Goal: Information Seeking & Learning: Learn about a topic

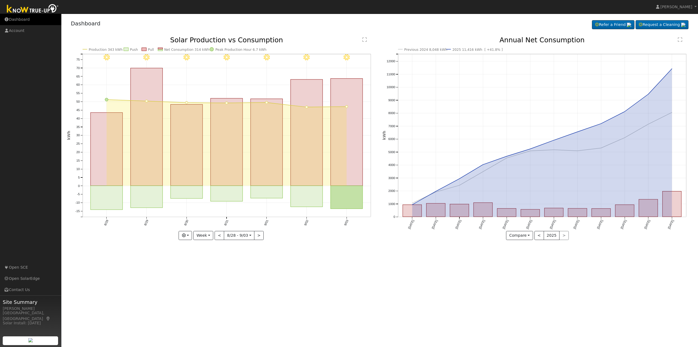
click at [20, 16] on link "Dashboard" at bounding box center [30, 19] width 61 height 11
click at [204, 231] on button "Week" at bounding box center [203, 235] width 20 height 9
click at [219, 269] on link "Year" at bounding box center [213, 270] width 38 height 8
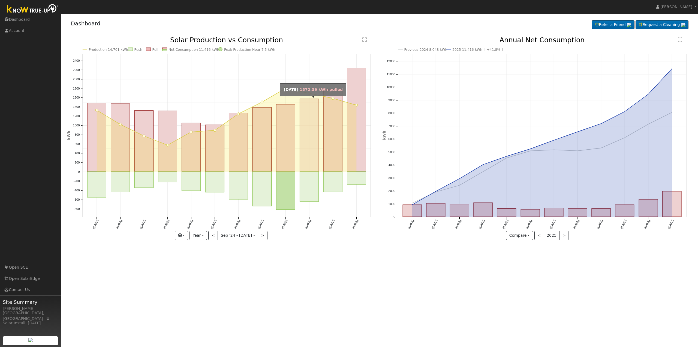
click at [317, 153] on rect "onclick=""" at bounding box center [309, 135] width 19 height 73
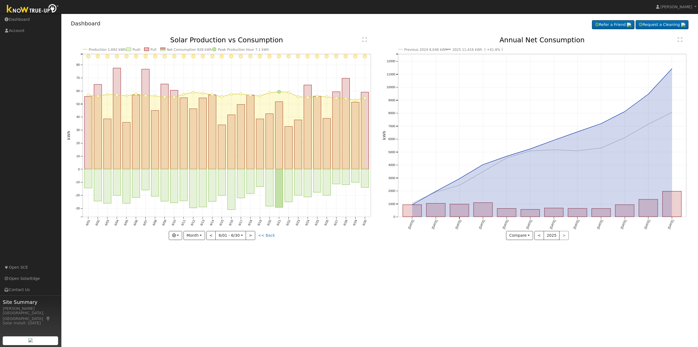
click at [421, 264] on div "User Profile First name Last name Email Email Notifications No Emails No Emails…" at bounding box center [379, 180] width 637 height 333
click at [366, 38] on text "" at bounding box center [364, 39] width 4 height 5
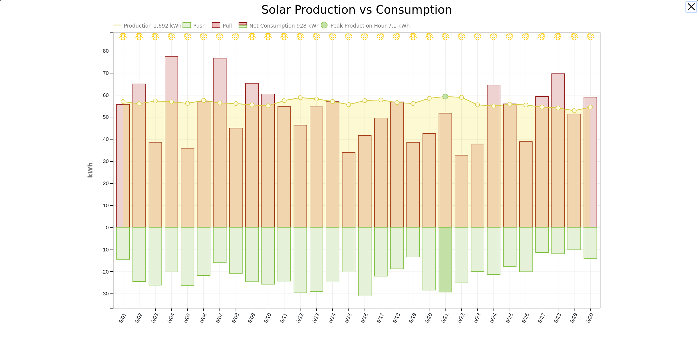
drag, startPoint x: 687, startPoint y: 7, endPoint x: 685, endPoint y: 12, distance: 5.4
click at [687, 7] on button "button" at bounding box center [692, 7] width 10 height 10
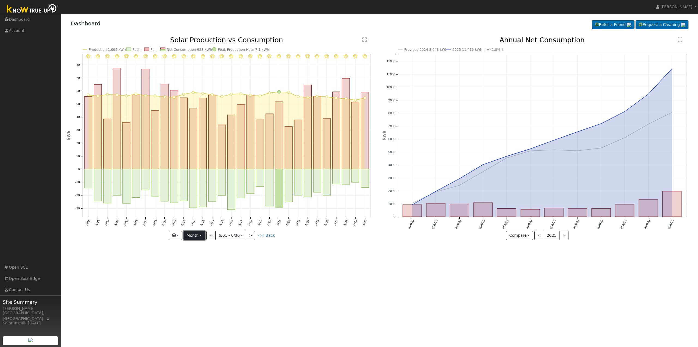
click at [198, 233] on button "Month" at bounding box center [195, 235] width 22 height 9
click at [192, 271] on link "Year" at bounding box center [203, 270] width 38 height 8
type input "2024-09-01"
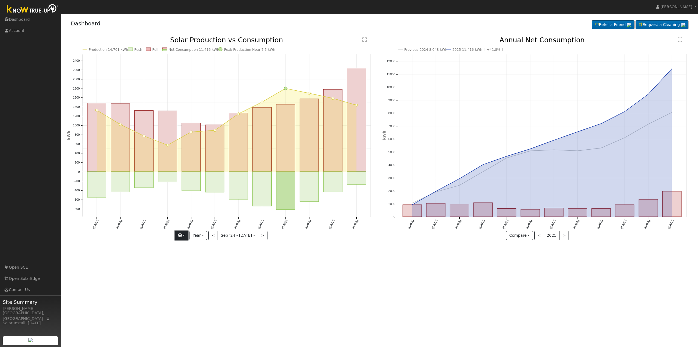
click at [182, 235] on icon "button" at bounding box center [180, 235] width 4 height 4
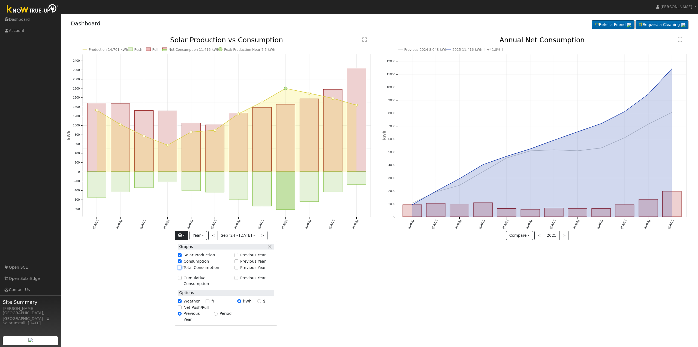
click at [180, 268] on input "Total Consumption" at bounding box center [180, 267] width 4 height 4
checkbox input "true"
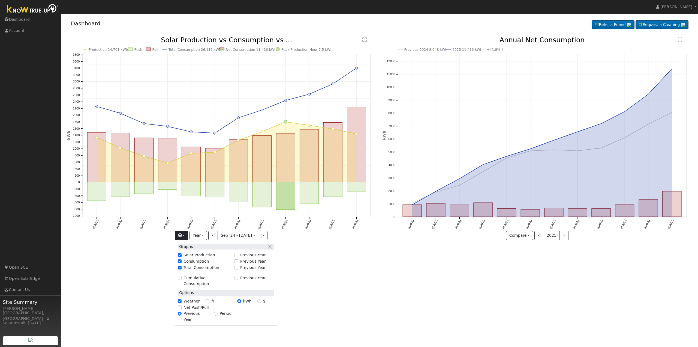
click at [140, 265] on div "User Profile First name Last name Email Email Notifications No Emails No Emails…" at bounding box center [379, 180] width 637 height 333
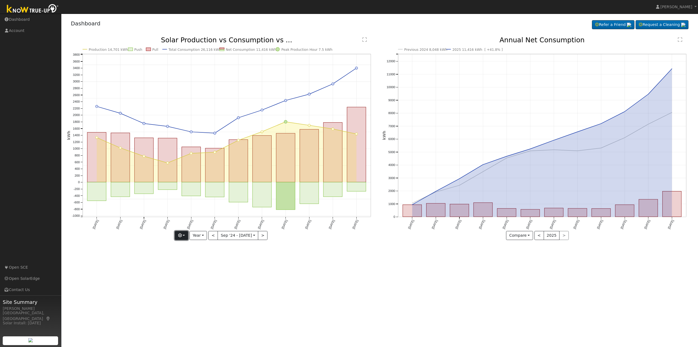
click at [184, 236] on button "button" at bounding box center [181, 235] width 13 height 9
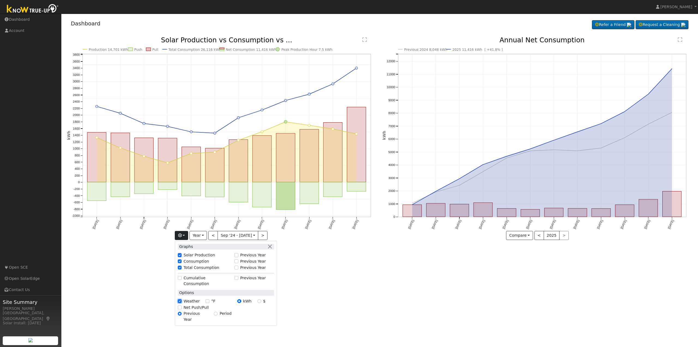
click at [181, 299] on input "Weather" at bounding box center [180, 301] width 4 height 4
checkbox input "false"
click at [293, 302] on div "User Profile First name Last name Email Email Notifications No Emails No Emails…" at bounding box center [379, 180] width 637 height 333
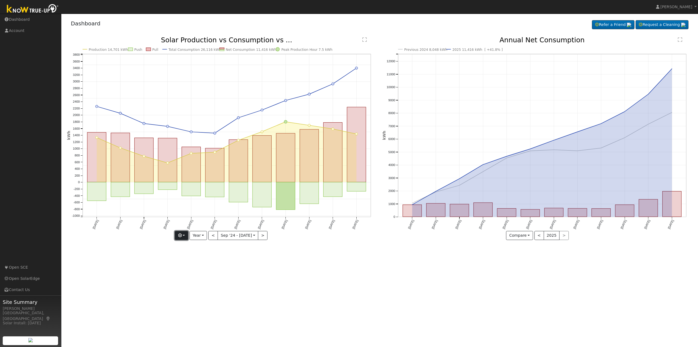
click at [185, 236] on button "button" at bounding box center [181, 235] width 13 height 9
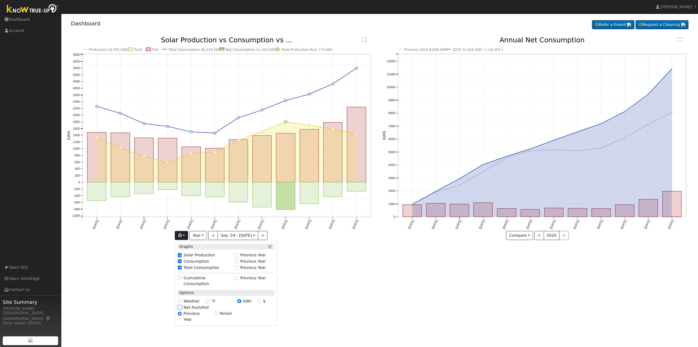
click at [182, 305] on input "Net Push/Pull" at bounding box center [180, 307] width 4 height 4
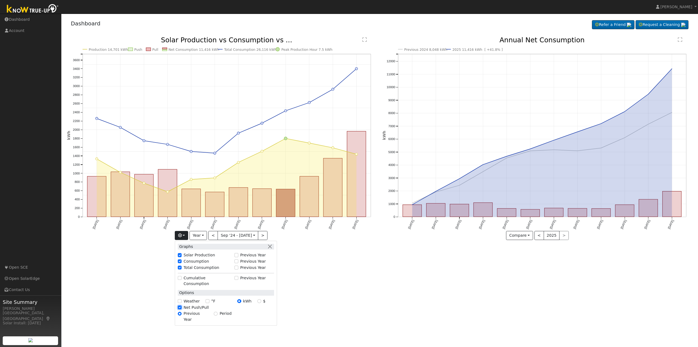
click at [181, 305] on input "Net Push/Pull" at bounding box center [180, 307] width 4 height 4
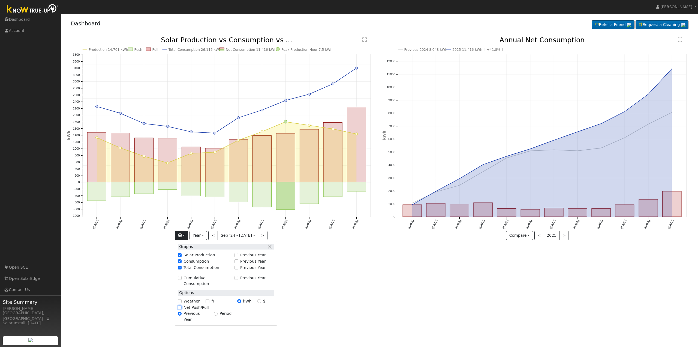
click at [182, 305] on input "Net Push/Pull" at bounding box center [180, 307] width 4 height 4
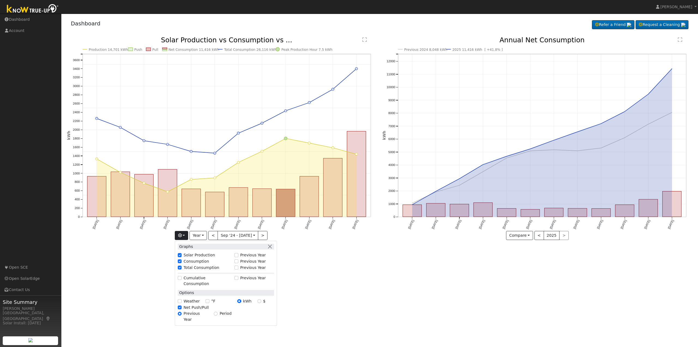
click at [181, 304] on div "Net Push/Pull" at bounding box center [226, 307] width 96 height 6
click at [183, 304] on div "Net Push/Pull" at bounding box center [226, 307] width 96 height 6
click at [182, 304] on div "Net Push/Pull" at bounding box center [226, 307] width 96 height 6
click at [180, 305] on input "Net Push/Pull" at bounding box center [180, 307] width 4 height 4
checkbox input "false"
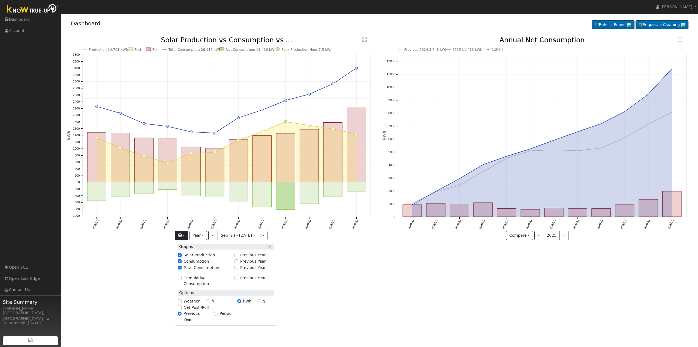
click at [306, 251] on div "User Profile First name Last name Email Email Notifications No Emails No Emails…" at bounding box center [379, 180] width 637 height 333
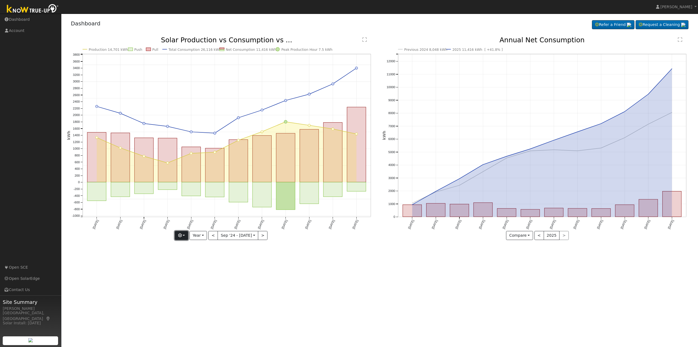
click at [187, 234] on button "button" at bounding box center [181, 235] width 13 height 9
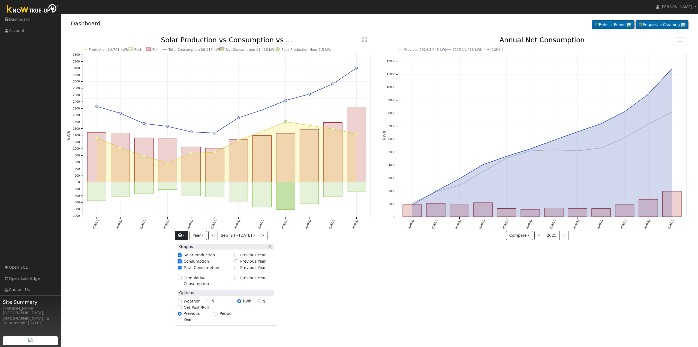
click at [182, 260] on input "Consumption" at bounding box center [180, 261] width 4 height 4
checkbox input "false"
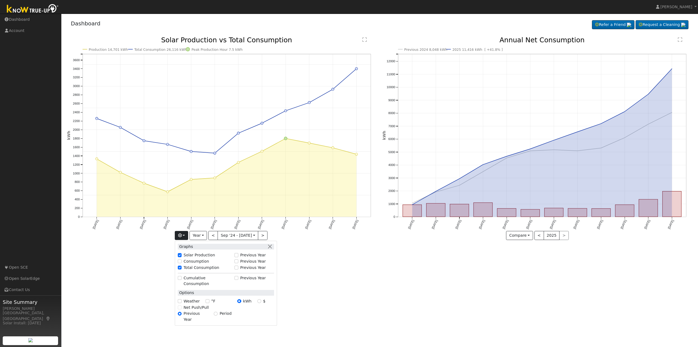
click at [181, 252] on div "Solar Production" at bounding box center [205, 255] width 54 height 6
click at [183, 251] on div "Graphs Solar Production Previous Year Consumption Previous Year Total Consumpti…" at bounding box center [226, 283] width 102 height 85
click at [181, 253] on input "Solar Production" at bounding box center [180, 255] width 4 height 4
checkbox input "false"
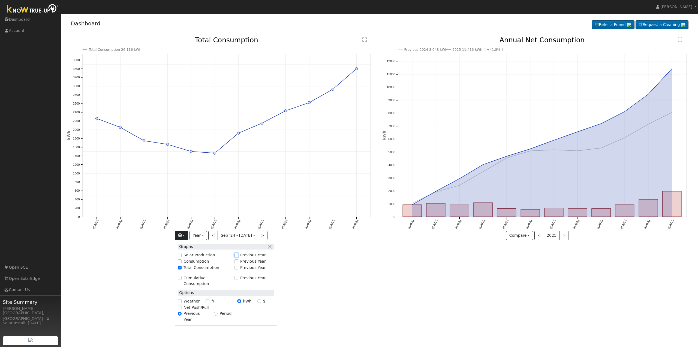
click at [238, 253] on input "Previous Year" at bounding box center [237, 255] width 4 height 4
checkbox input "true"
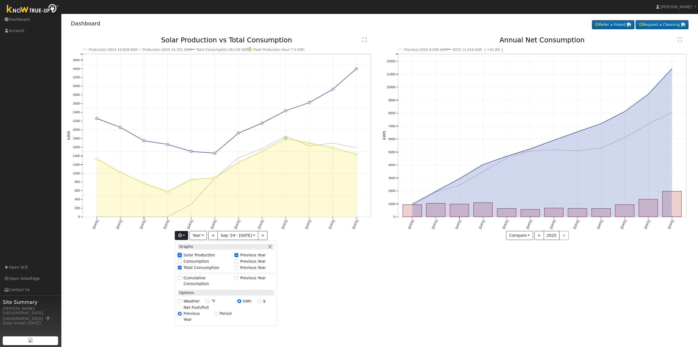
click at [181, 254] on input "Solar Production" at bounding box center [180, 255] width 4 height 4
checkbox input "false"
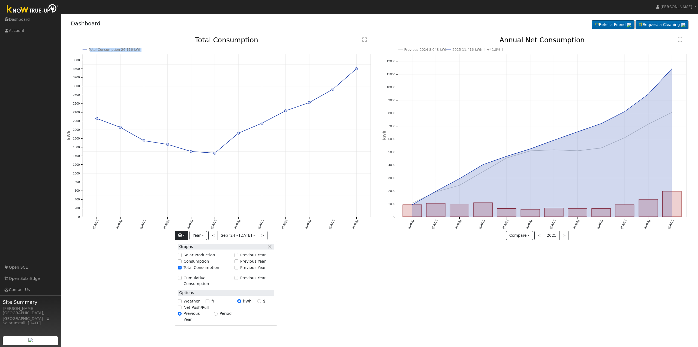
drag, startPoint x: 135, startPoint y: 47, endPoint x: 91, endPoint y: 50, distance: 44.5
click at [91, 50] on icon "Total Consumption 26,116 kWh Sep '24 Oct '24 Nov '24 Dec '24 Jan '25 Feb '25 Ma…" at bounding box center [222, 140] width 310 height 207
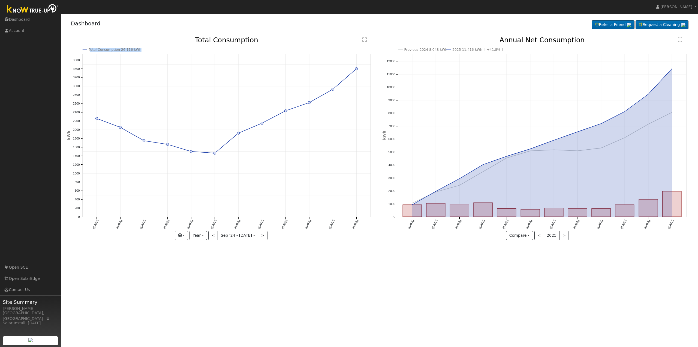
click at [141, 48] on icon "Total Consumption 26,116 kWh Sep '24 Oct '24 Nov '24 Dec '24 Jan '25 Feb '25 Ma…" at bounding box center [222, 140] width 310 height 207
drag, startPoint x: 135, startPoint y: 49, endPoint x: 89, endPoint y: 53, distance: 46.5
click at [89, 53] on icon "Total Consumption 26,116 kWh Sep '24 Oct '24 Nov '24 Dec '24 Jan '25 Feb '25 Ma…" at bounding box center [222, 140] width 310 height 207
click at [327, 279] on div "User Profile First name Last name Email Email Notifications No Emails No Emails…" at bounding box center [379, 180] width 637 height 333
click at [152, 41] on icon "Total Consumption 26,116 kWh Sep '24 Oct '24 Nov '24 Dec '24 Jan '25 Feb '25 Ma…" at bounding box center [222, 140] width 310 height 207
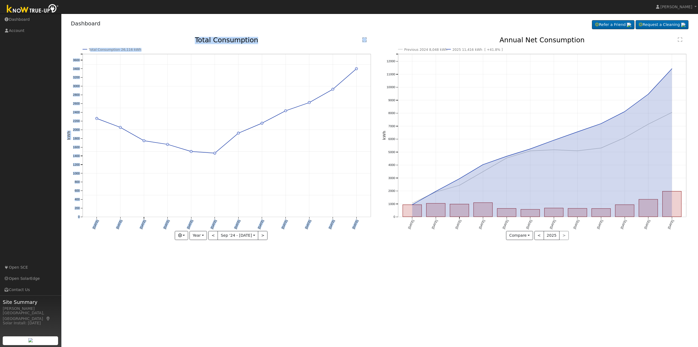
drag, startPoint x: 148, startPoint y: 47, endPoint x: 89, endPoint y: 51, distance: 58.2
click at [89, 51] on icon "Total Consumption 26,116 kWh Sep '24 Oct '24 Nov '24 Dec '24 Jan '25 Feb '25 Ma…" at bounding box center [222, 140] width 310 height 207
click at [134, 48] on text "Total Consumption 26,116 kWh" at bounding box center [114, 50] width 53 height 4
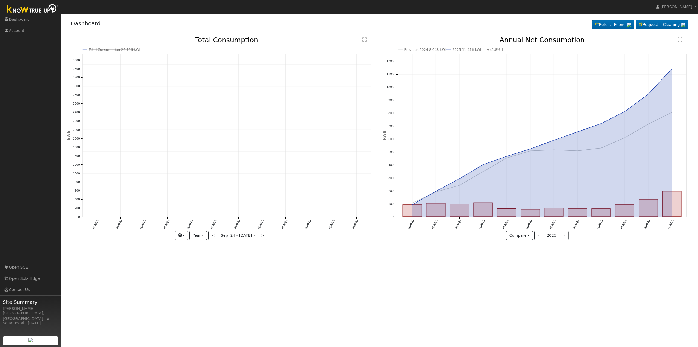
click at [137, 49] on icon "Total Consumption 26,116 kWh Sep '24 Oct '24 Nov '24 Dec '24 Jan '25 Feb '25 Ma…" at bounding box center [222, 140] width 310 height 207
click at [127, 50] on text "Total Consumption 26,116 kWh" at bounding box center [114, 50] width 53 height 4
drag, startPoint x: 139, startPoint y: 49, endPoint x: 89, endPoint y: 51, distance: 49.9
click at [89, 51] on icon "Total Consumption 26,116 kWh Sep '24 Oct '24 Nov '24 Dec '24 Jan '25 Feb '25 Ma…" at bounding box center [222, 140] width 310 height 207
copy text "Total Consumption 26,116 kWh"
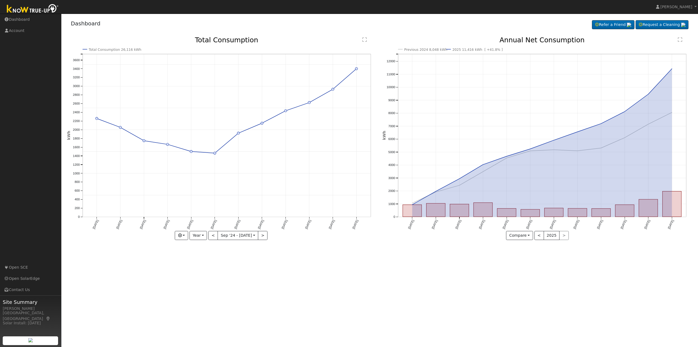
click at [277, 32] on div "Dashboard Refer a Friend Request a Cleaning Refer a Friend" at bounding box center [380, 24] width 626 height 17
click at [184, 235] on button "button" at bounding box center [181, 235] width 13 height 9
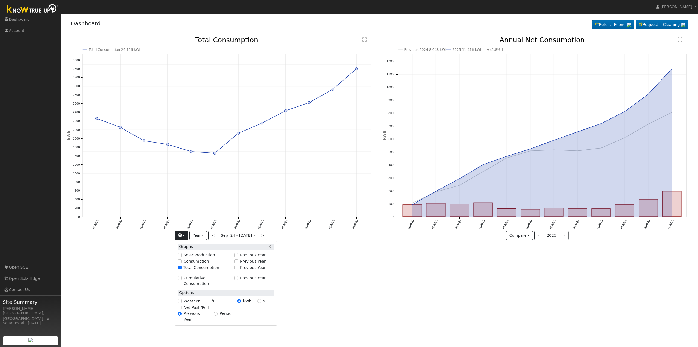
click at [187, 260] on label "Consumption" at bounding box center [196, 261] width 25 height 6
click at [182, 260] on input "Consumption" at bounding box center [180, 261] width 4 height 4
checkbox input "true"
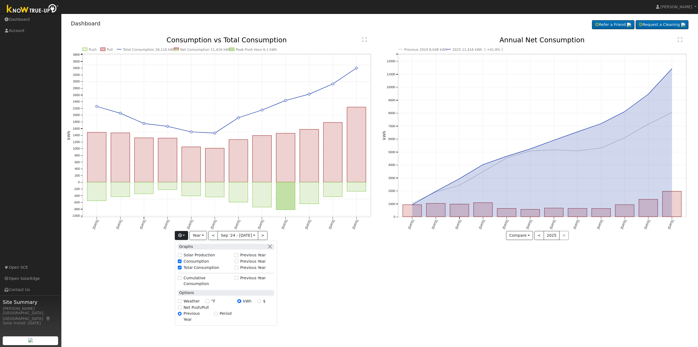
click at [187, 254] on label "Solar Production" at bounding box center [199, 255] width 31 height 6
click at [182, 254] on input "Solar Production" at bounding box center [180, 255] width 4 height 4
checkbox input "true"
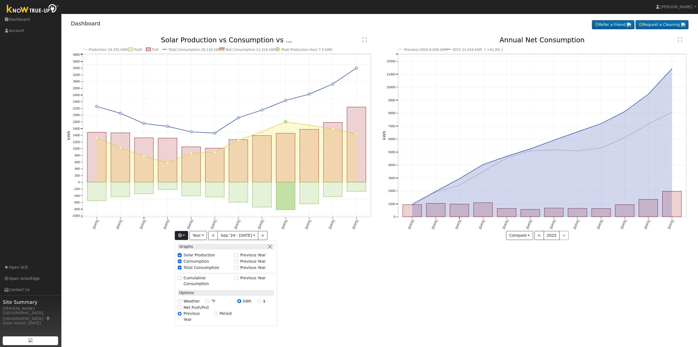
click at [189, 265] on label "Total Consumption" at bounding box center [202, 268] width 36 height 6
click at [182, 265] on input "Total Consumption" at bounding box center [180, 267] width 4 height 4
checkbox input "false"
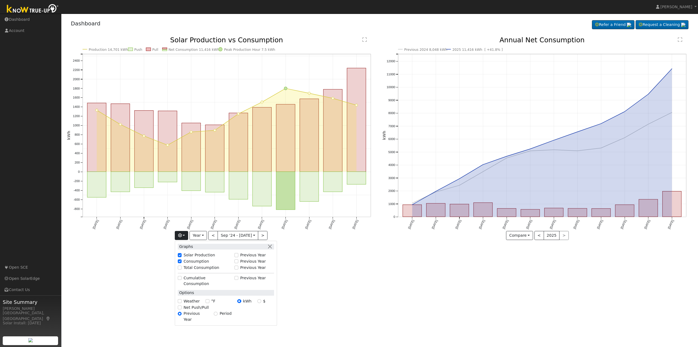
click at [194, 252] on label "Solar Production" at bounding box center [199, 255] width 31 height 6
click at [182, 253] on input "Solar Production" at bounding box center [180, 255] width 4 height 4
checkbox input "false"
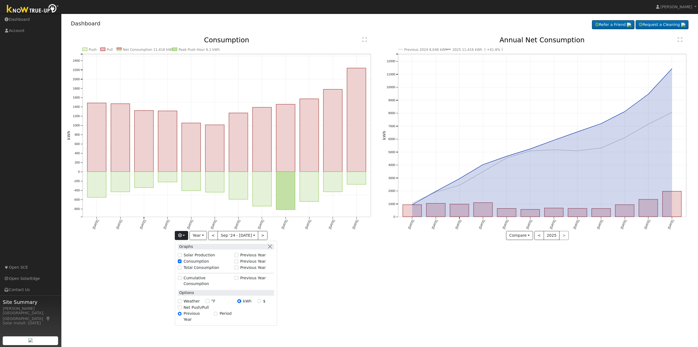
click at [200, 265] on label "Total Consumption" at bounding box center [202, 268] width 36 height 6
click at [181, 267] on input "Total Consumption" at bounding box center [180, 267] width 4 height 4
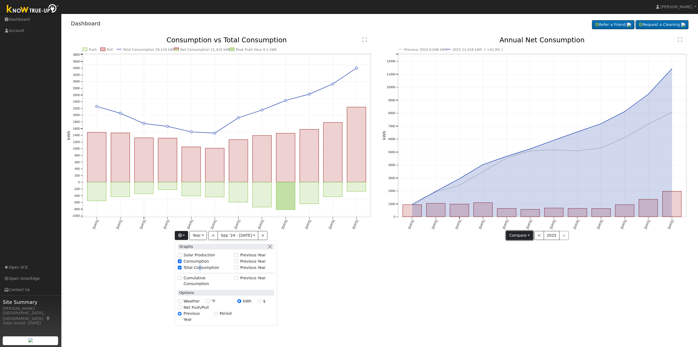
click at [520, 233] on button "Compare" at bounding box center [519, 235] width 27 height 9
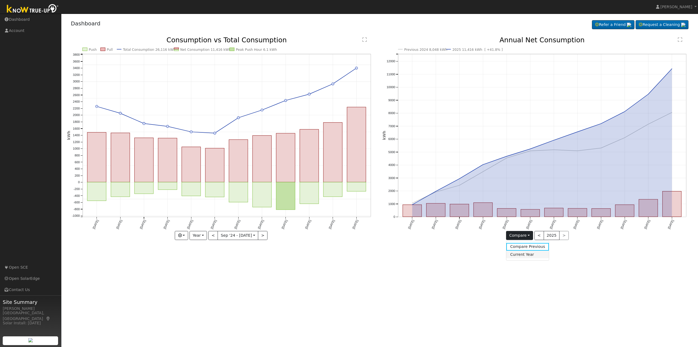
click at [522, 256] on link "Current Year" at bounding box center [528, 254] width 43 height 8
click at [476, 233] on icon "2025 11,416 kWh Sep '24 Oct '24 Nov '24 Dec '24 Jan '25 Feb '25 Mar '25 Apr '25…" at bounding box center [538, 140] width 310 height 207
drag, startPoint x: 172, startPoint y: 48, endPoint x: 121, endPoint y: 52, distance: 50.6
click at [121, 52] on icon "Push Pull Total Consumption 26,116 kWh Net Consumption 11,416 kWh Peak Push Hou…" at bounding box center [222, 140] width 310 height 207
click at [187, 236] on button "button" at bounding box center [181, 235] width 13 height 9
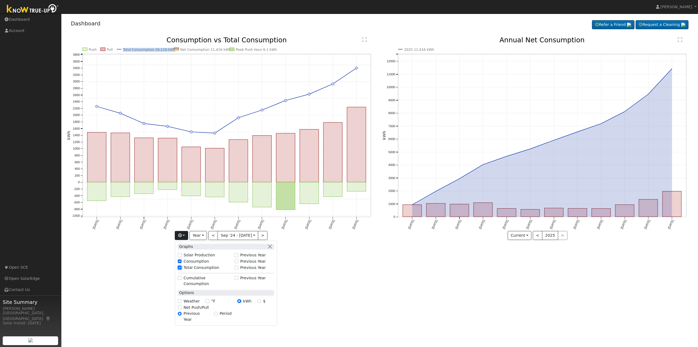
click at [181, 265] on input "Total Consumption" at bounding box center [180, 267] width 4 height 4
checkbox input "false"
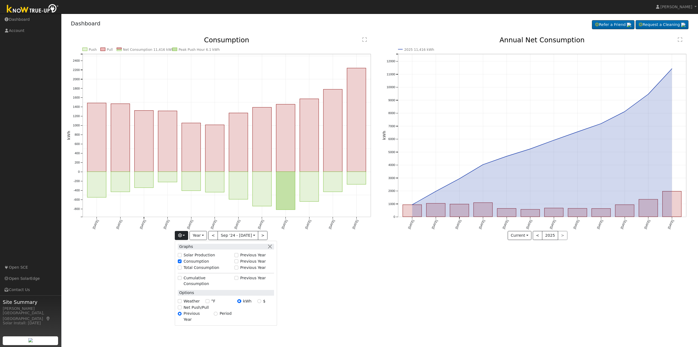
click at [141, 249] on div "User Profile First name Last name Email Email Notifications No Emails No Emails…" at bounding box center [379, 180] width 637 height 333
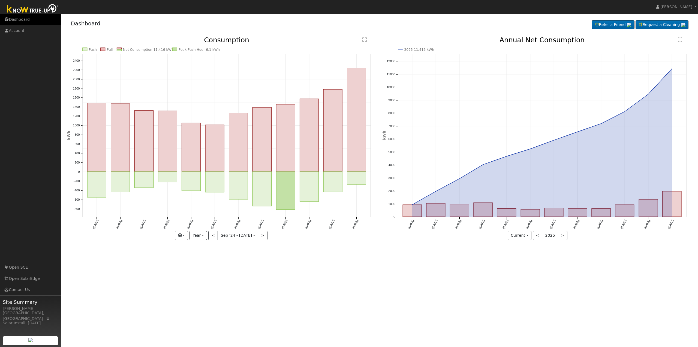
click at [22, 16] on link "Dashboard" at bounding box center [30, 19] width 61 height 11
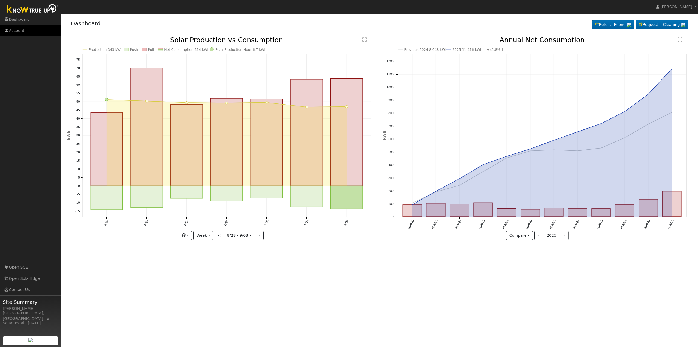
click at [27, 31] on link "Account" at bounding box center [30, 30] width 61 height 11
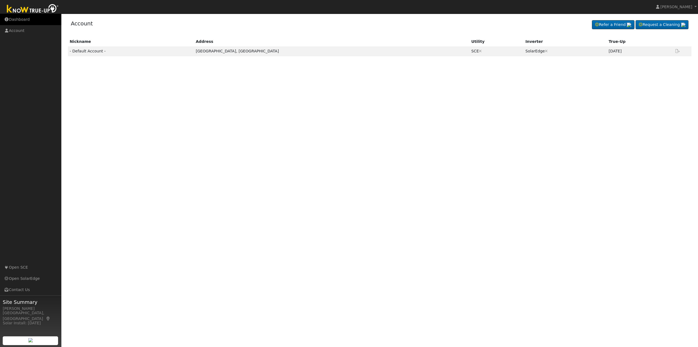
click at [18, 19] on link "Dashboard" at bounding box center [30, 19] width 61 height 11
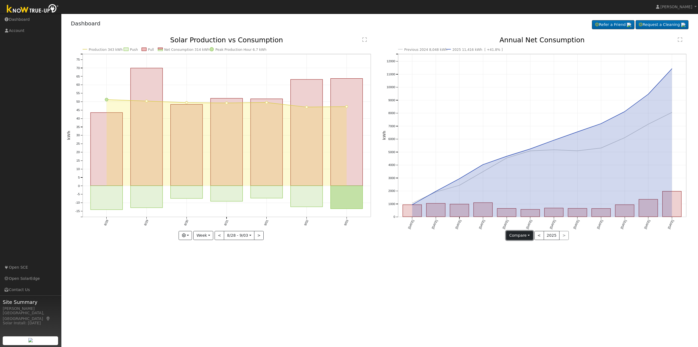
click at [522, 235] on button "Compare" at bounding box center [519, 235] width 27 height 9
click at [448, 259] on div "User Profile First name Last name Email Email Notifications No Emails No Emails…" at bounding box center [379, 180] width 637 height 333
click at [528, 236] on button "Compare" at bounding box center [519, 235] width 27 height 9
click at [518, 252] on link "Current Year" at bounding box center [528, 254] width 43 height 8
